Goal: Find specific page/section: Find specific page/section

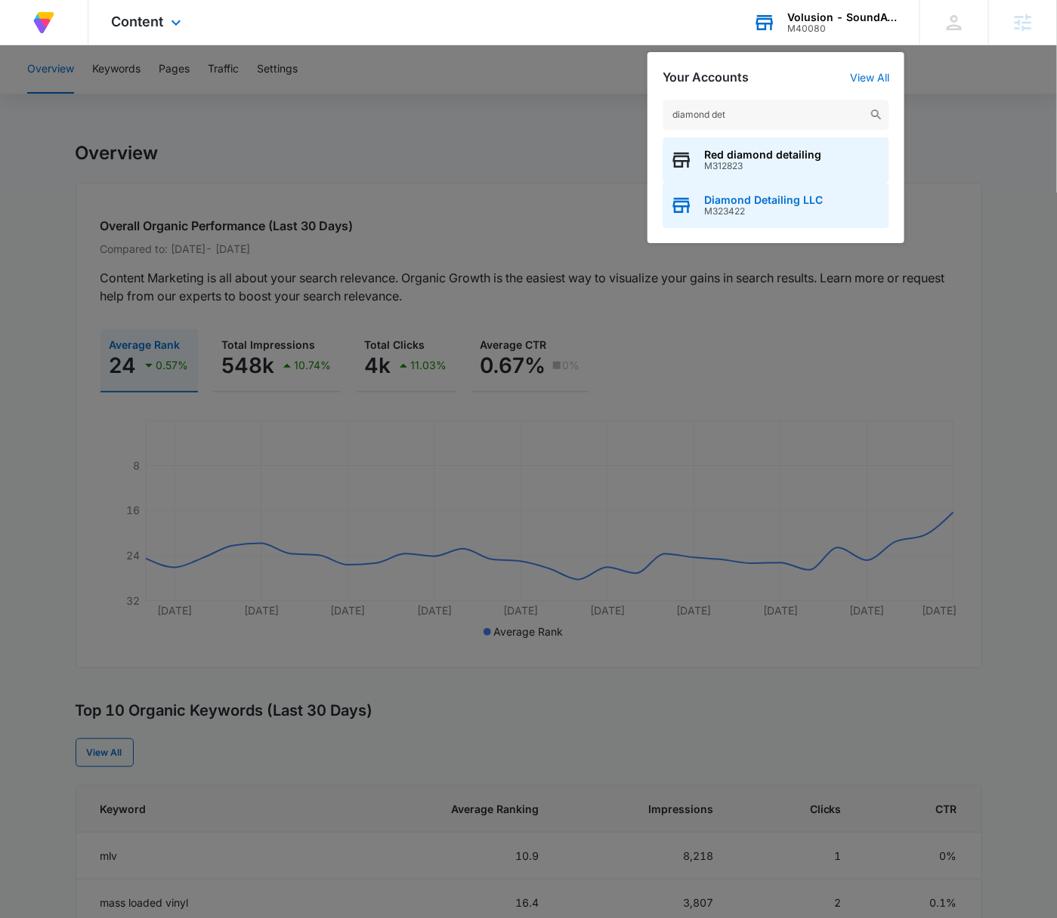
type input "diamond det"
click at [847, 214] on div "Diamond Detailing LLC M323422" at bounding box center [775, 205] width 227 height 45
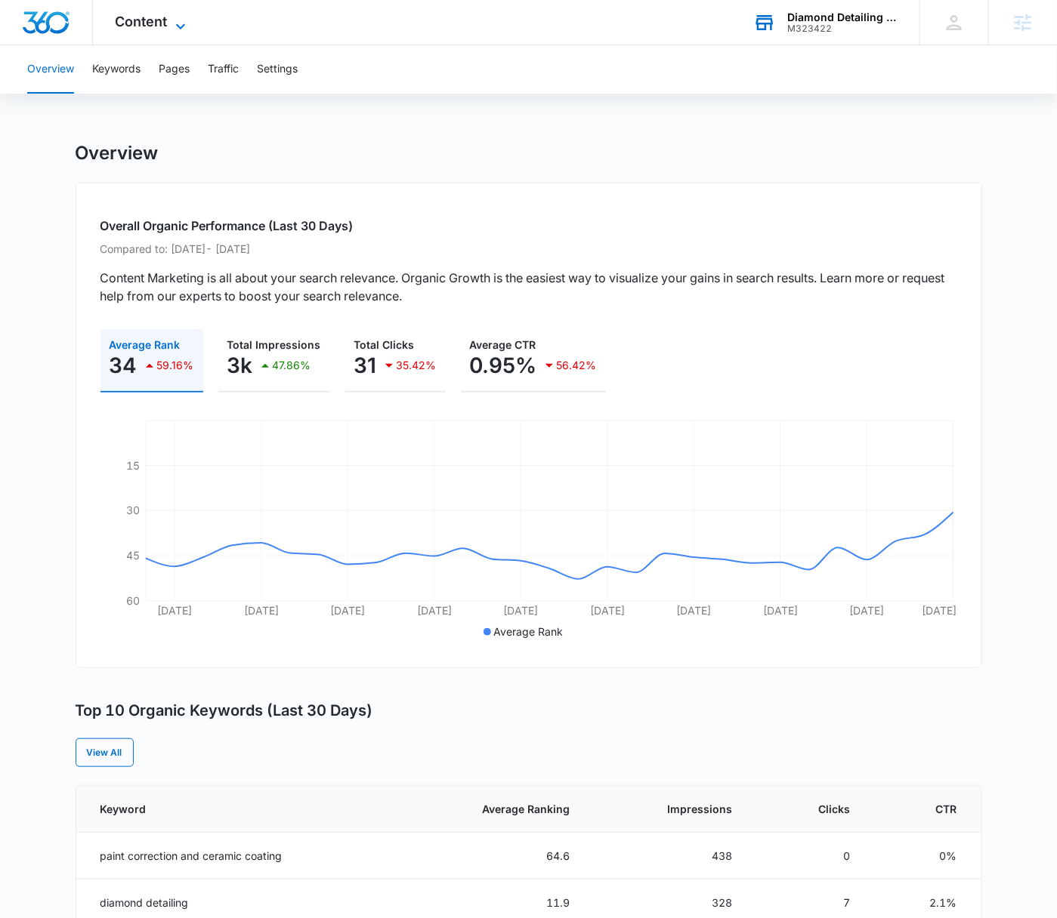
click at [171, 29] on icon at bounding box center [180, 26] width 18 height 18
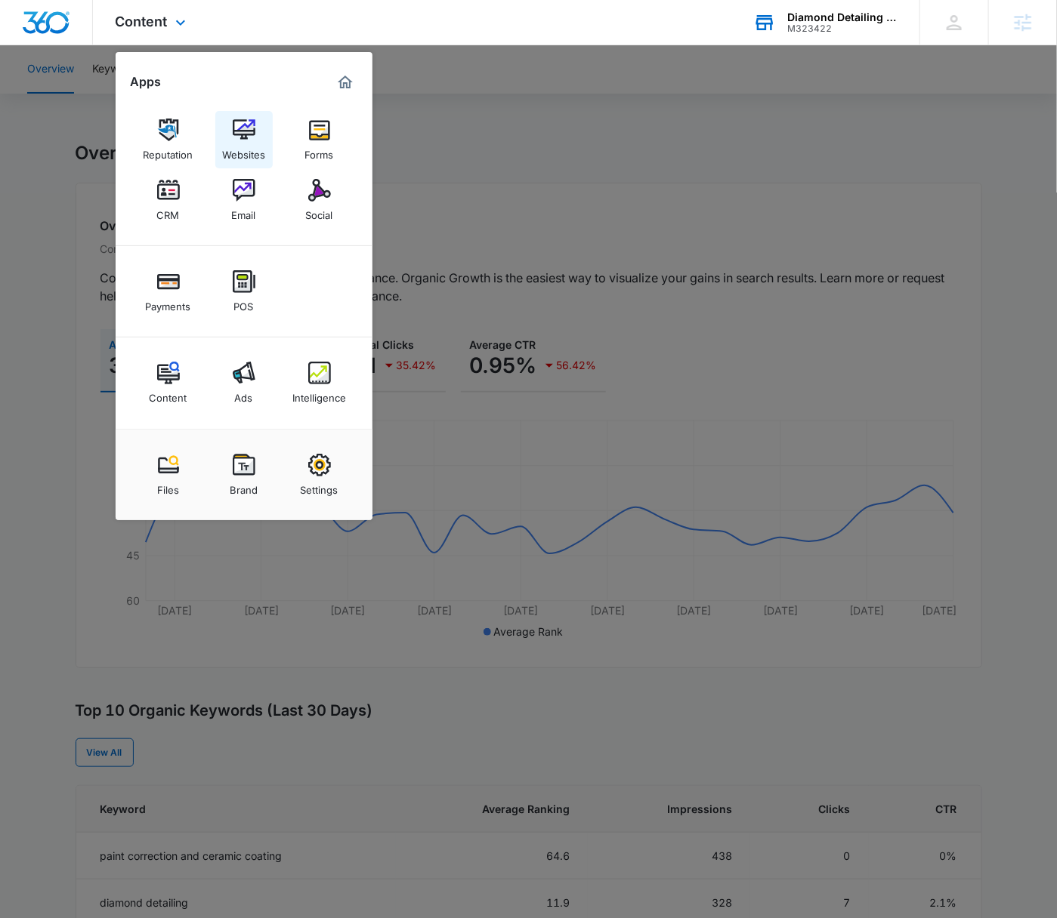
click at [258, 136] on link "Websites" at bounding box center [243, 139] width 57 height 57
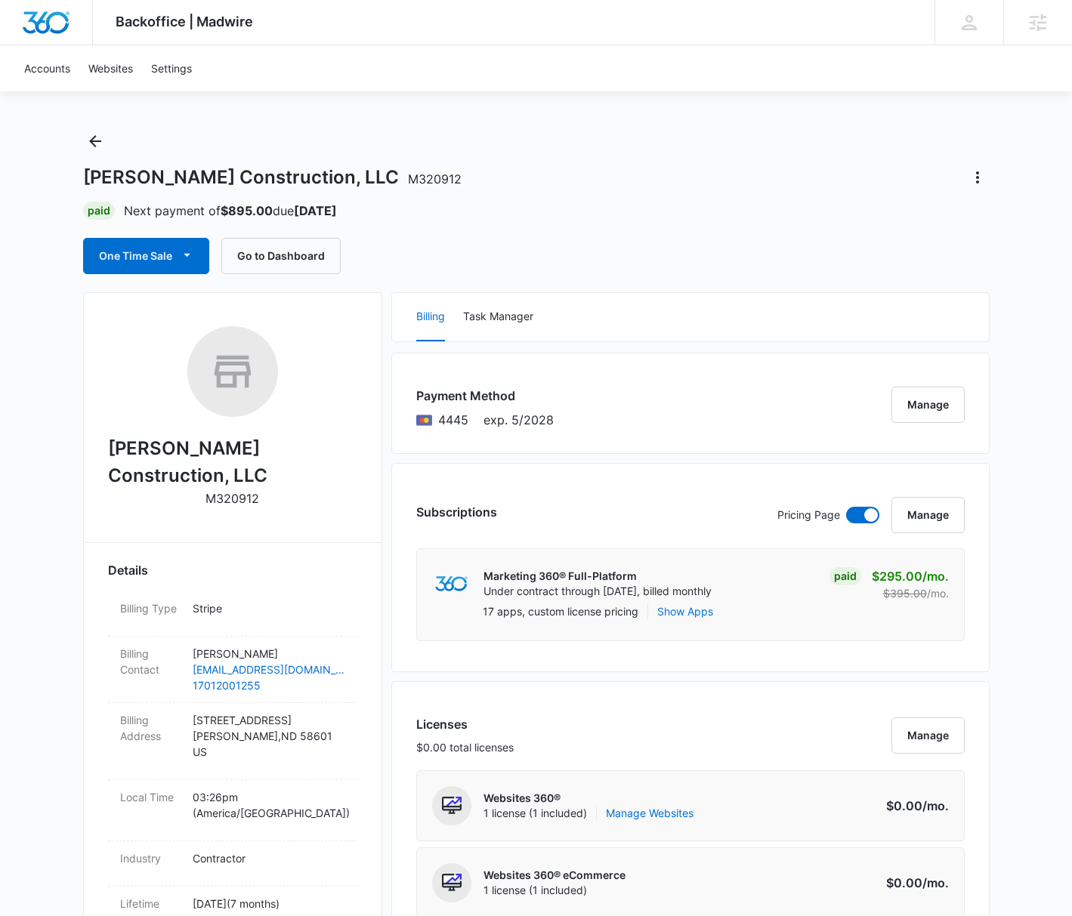
scroll to position [337, 0]
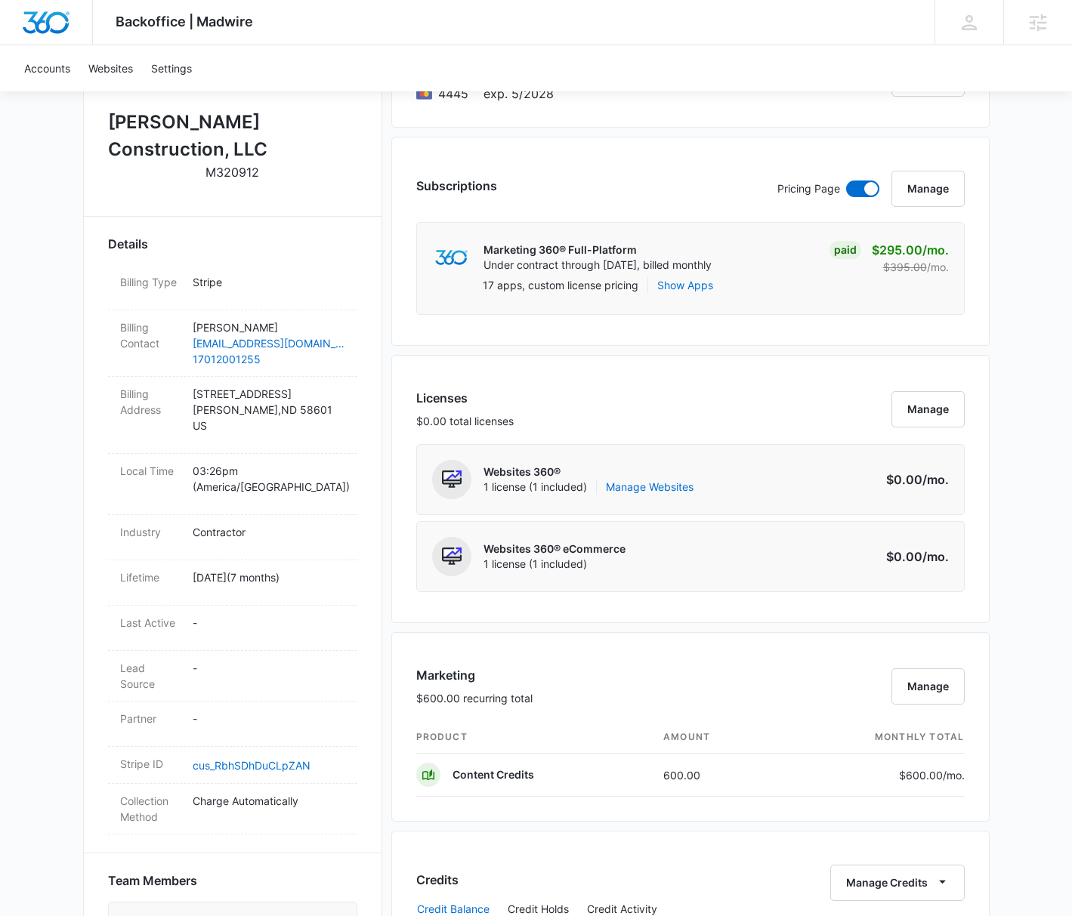
click at [785, 307] on div "Marketing 360® Full-Platform Under contract through [DATE], billed monthly Paid…" at bounding box center [690, 268] width 548 height 93
click at [989, 306] on div "Subscriptions Pricing Page Manage Marketing 360® Full-Platform Under contract t…" at bounding box center [690, 241] width 598 height 209
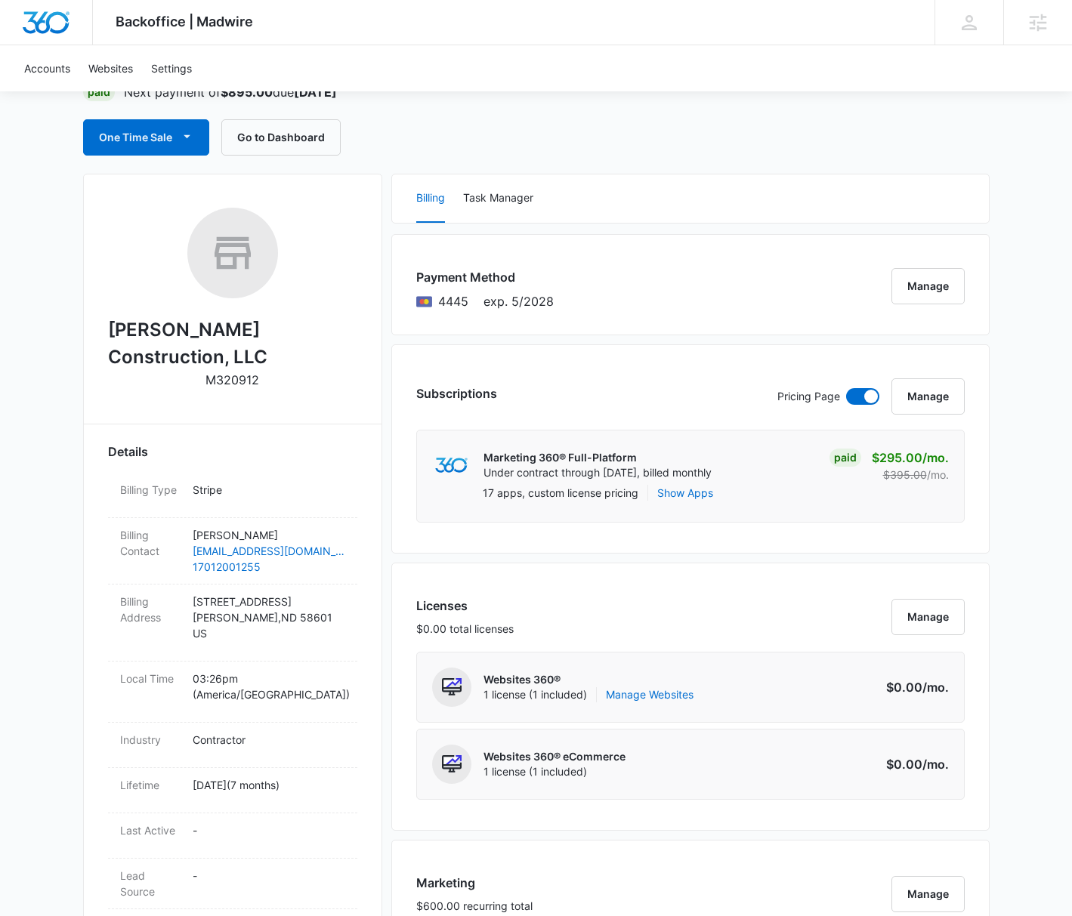
scroll to position [0, 0]
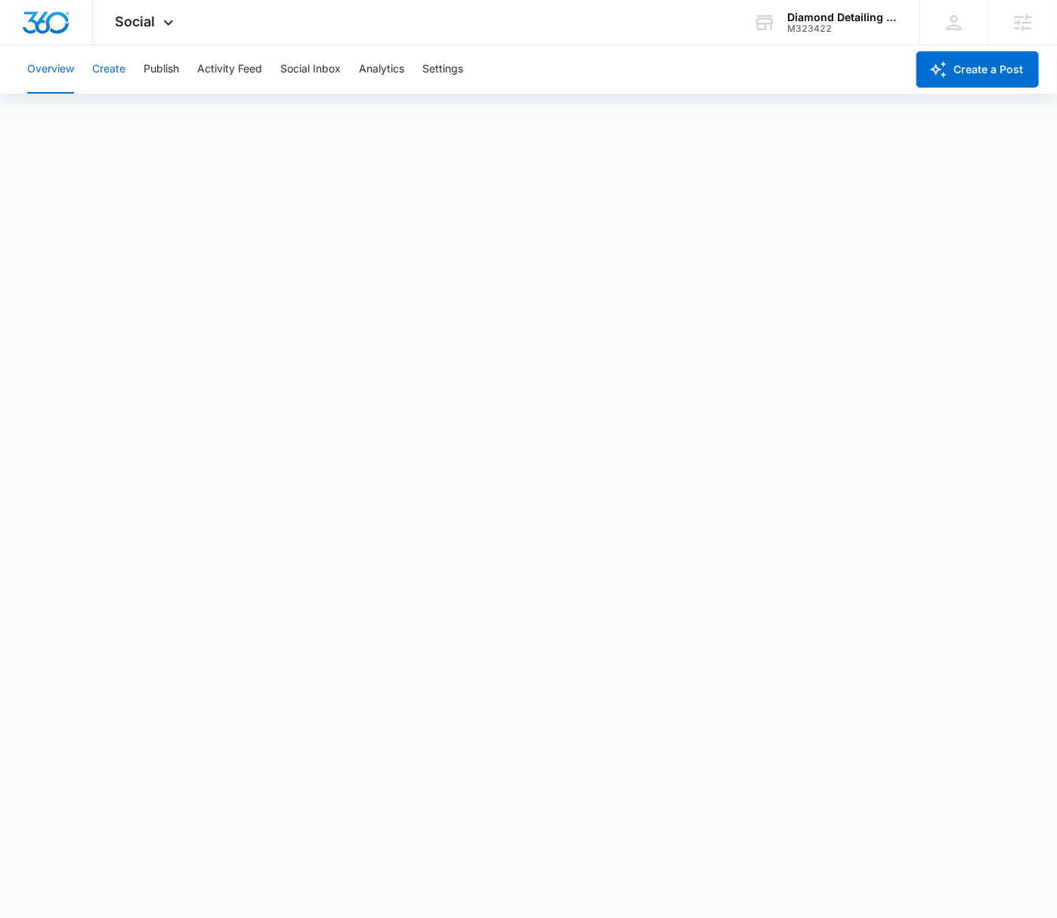
click at [104, 60] on button "Create" at bounding box center [108, 69] width 33 height 48
click at [161, 68] on button "Publish" at bounding box center [161, 69] width 35 height 48
